Goal: Task Accomplishment & Management: Manage account settings

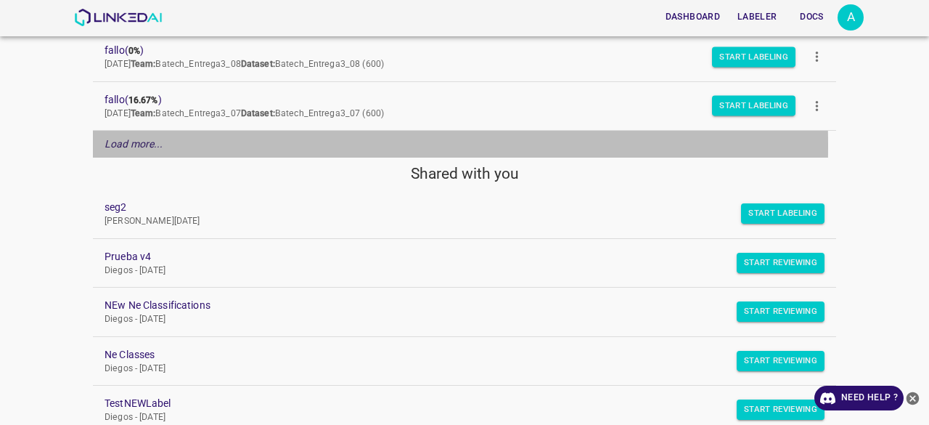
click at [120, 143] on em "Load more..." at bounding box center [133, 144] width 59 height 12
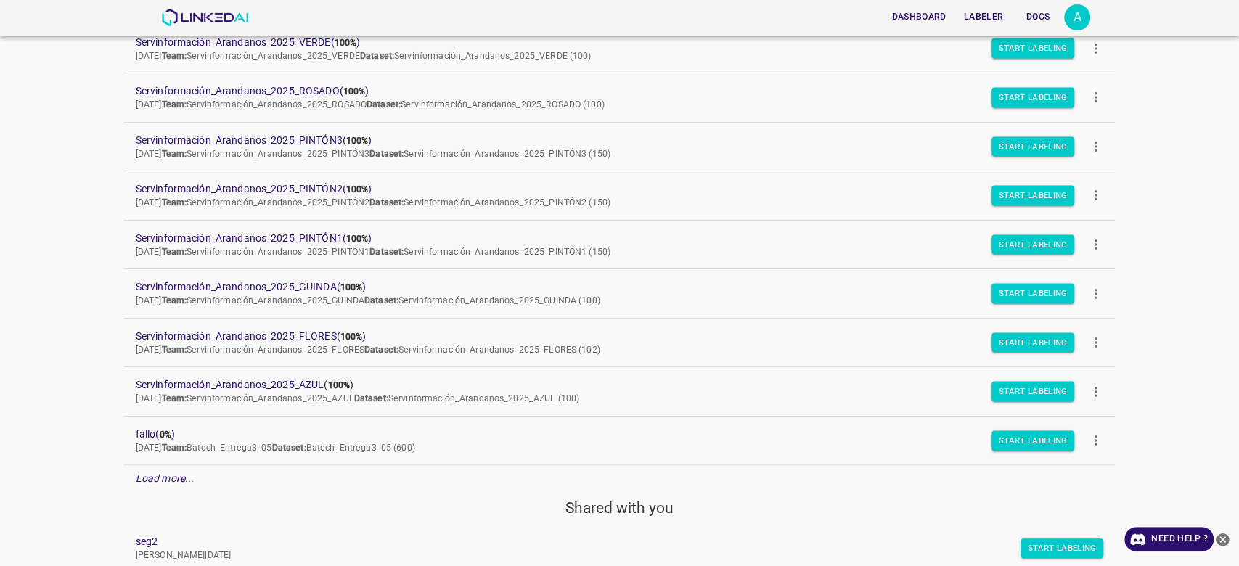
scroll to position [797, 0]
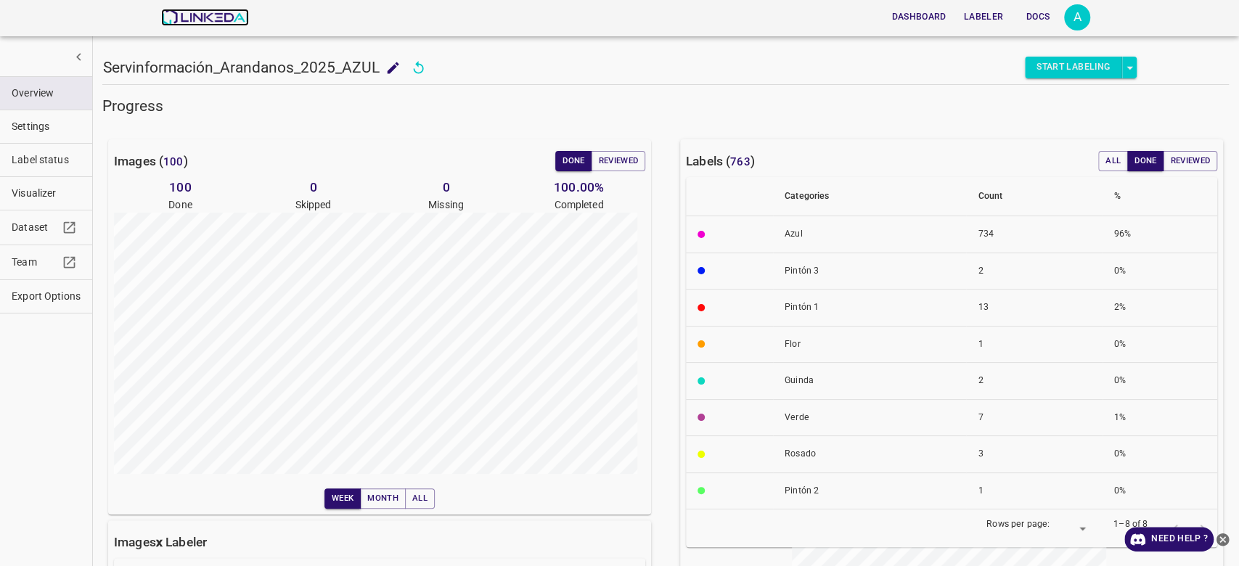
click at [194, 13] on img at bounding box center [205, 17] width 88 height 17
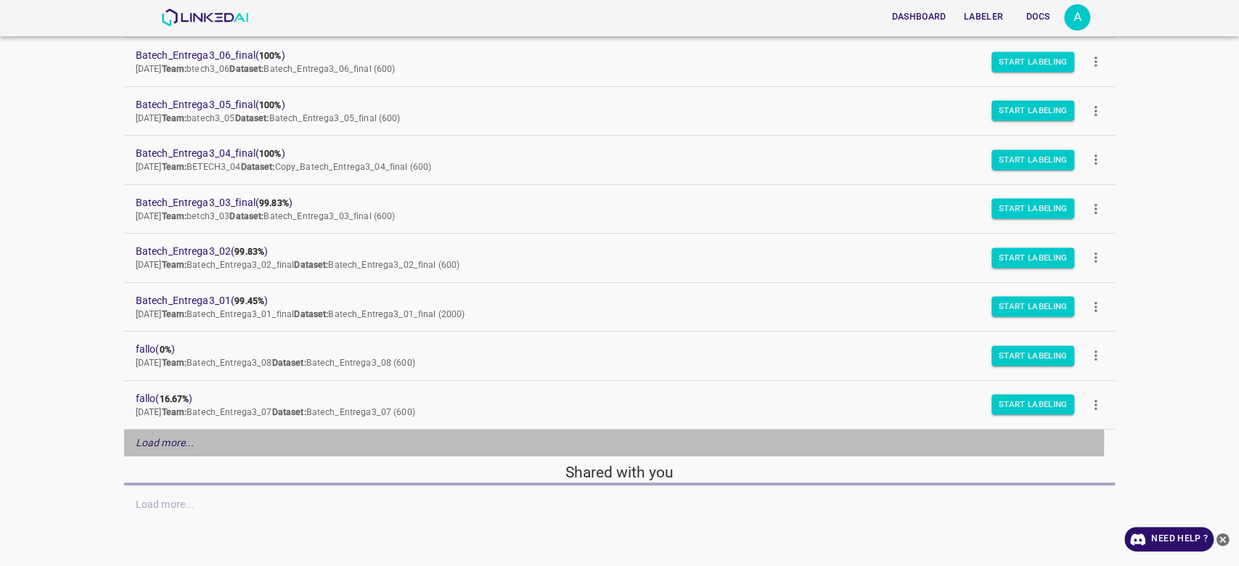
click at [163, 437] on em "Load more..." at bounding box center [165, 443] width 59 height 12
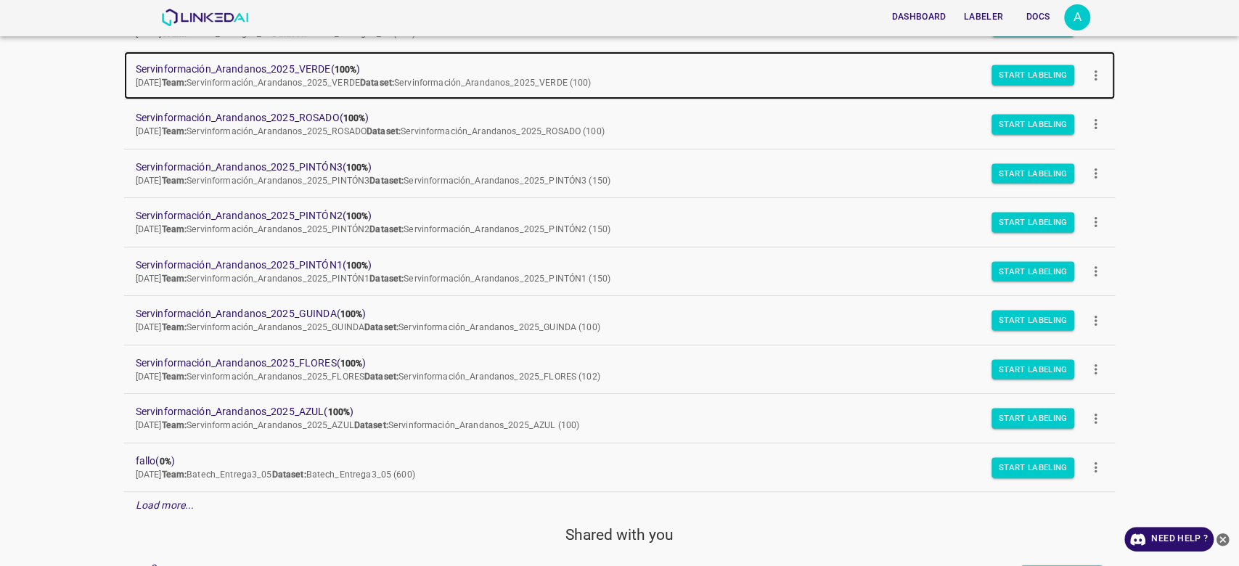
scroll to position [596, 0]
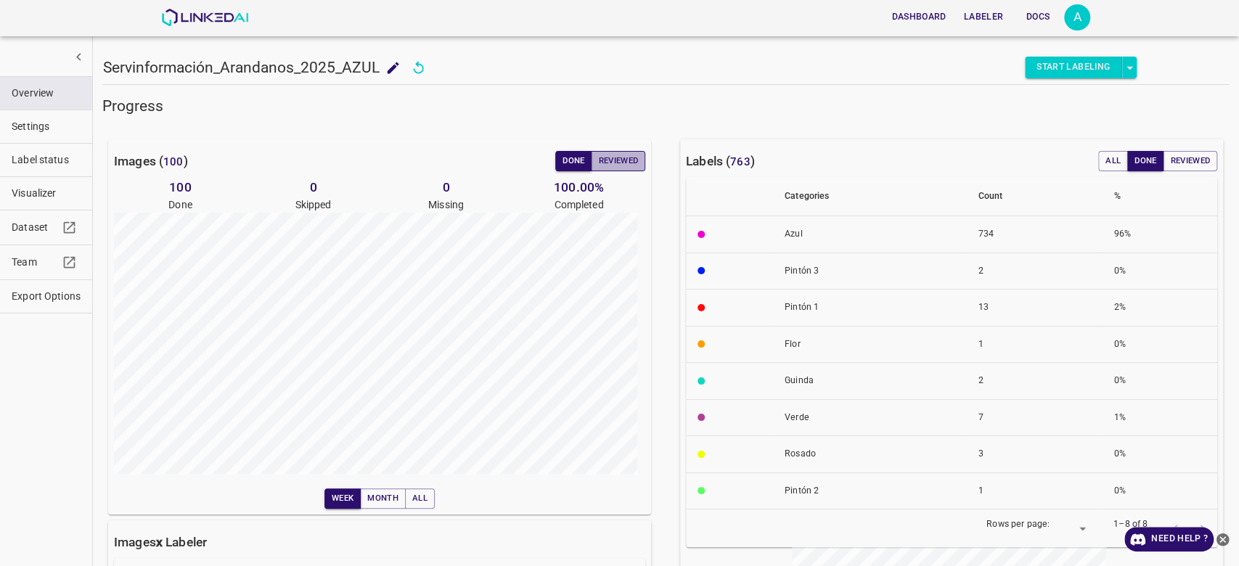
click at [621, 165] on button "Reviewed" at bounding box center [618, 161] width 54 height 20
click at [607, 152] on button "Reviewed" at bounding box center [618, 161] width 54 height 20
click at [618, 170] on button "Reviewed" at bounding box center [618, 161] width 54 height 20
click at [613, 164] on button "Reviewed" at bounding box center [618, 161] width 54 height 20
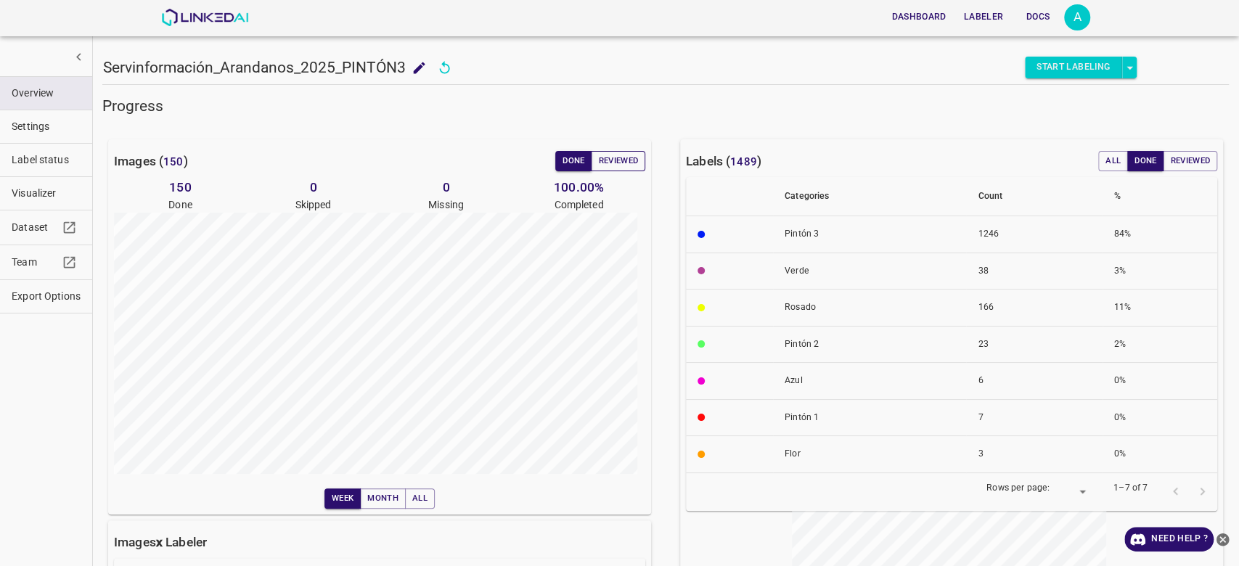
click at [628, 158] on button "Reviewed" at bounding box center [618, 161] width 54 height 20
click at [613, 162] on button "Reviewed" at bounding box center [618, 161] width 54 height 20
click at [613, 158] on button "Reviewed" at bounding box center [618, 161] width 54 height 20
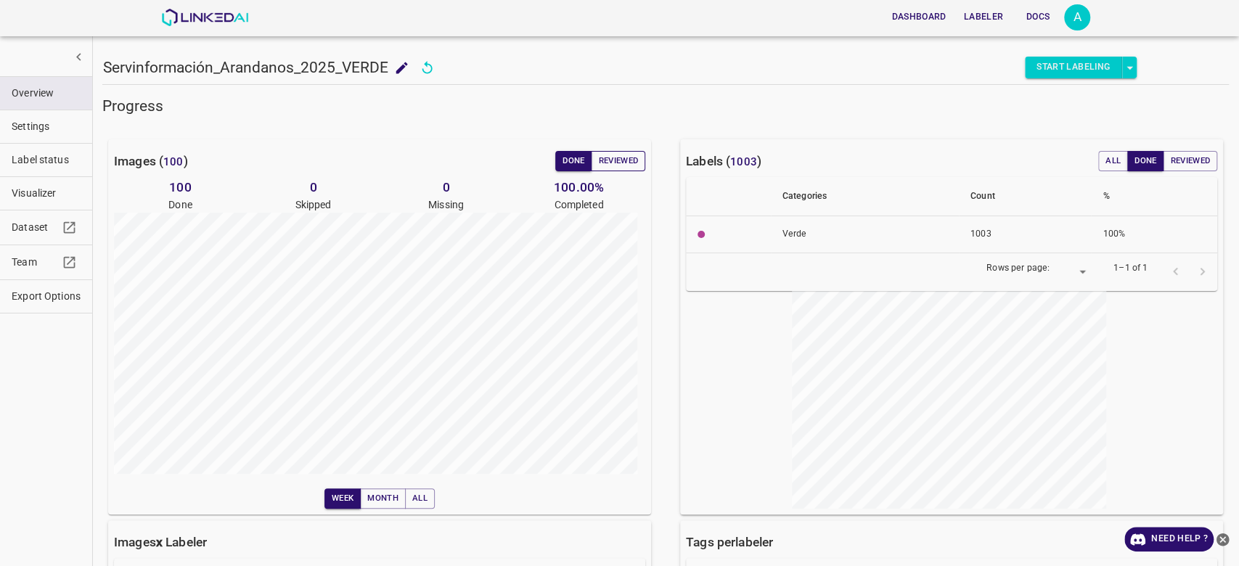
click at [625, 154] on button "Reviewed" at bounding box center [618, 161] width 54 height 20
